Goal: Task Accomplishment & Management: Use online tool/utility

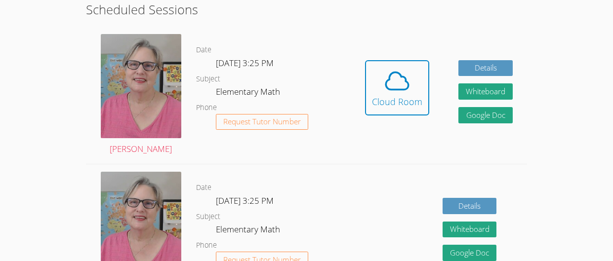
scroll to position [280, 0]
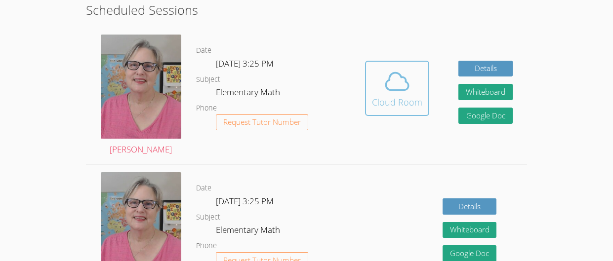
click at [386, 88] on icon at bounding box center [397, 82] width 28 height 28
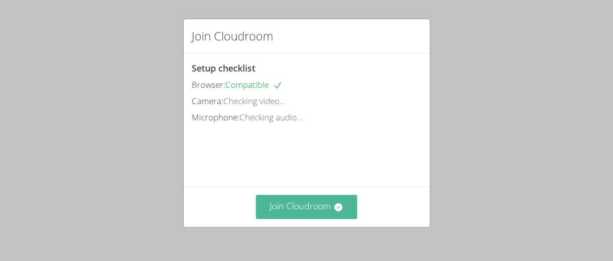
click at [331, 210] on button "Join Cloudroom" at bounding box center [306, 207] width 101 height 24
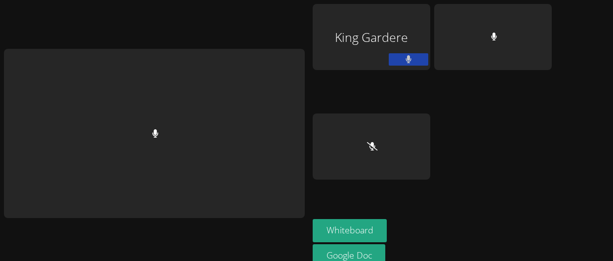
click at [275, 137] on div at bounding box center [154, 133] width 301 height 169
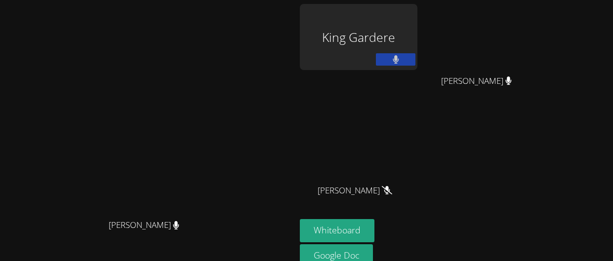
click at [417, 42] on div "King Gardere" at bounding box center [359, 37] width 118 height 66
click at [415, 54] on button at bounding box center [396, 59] width 40 height 12
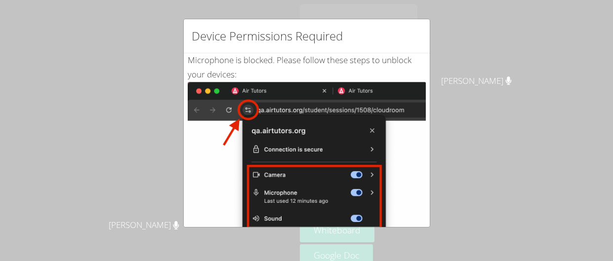
click at [22, 105] on div "Device Permissions Required Microphone is blocked . Please follow these steps t…" at bounding box center [306, 130] width 613 height 261
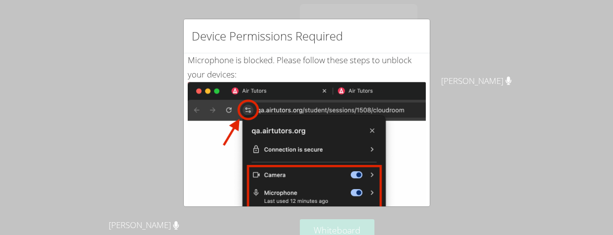
click at [169, 42] on div "Device Permissions Required Microphone is blocked . Please follow these steps t…" at bounding box center [306, 117] width 613 height 235
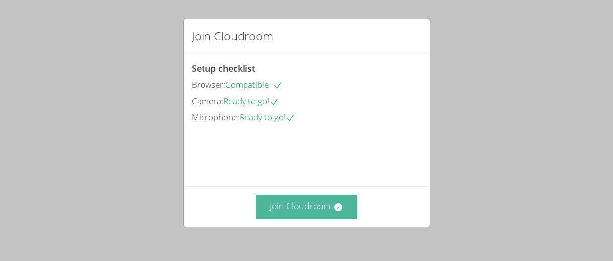
click at [301, 199] on button "Join Cloudroom" at bounding box center [306, 207] width 101 height 24
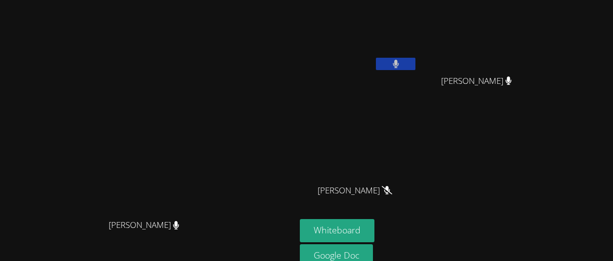
click at [399, 65] on icon at bounding box center [396, 64] width 6 height 8
click at [374, 226] on button "Whiteboard" at bounding box center [337, 230] width 75 height 23
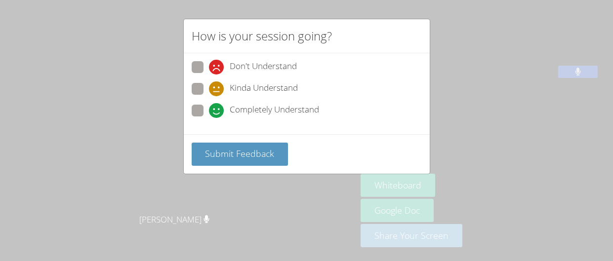
click at [177, 186] on div "How is your session going? Don't Understand Kinda Understand Completely Underst…" at bounding box center [306, 130] width 613 height 261
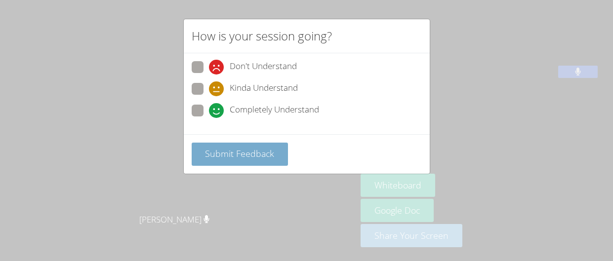
click at [255, 144] on button "Submit Feedback" at bounding box center [240, 154] width 97 height 23
